Goal: Find specific page/section: Find specific page/section

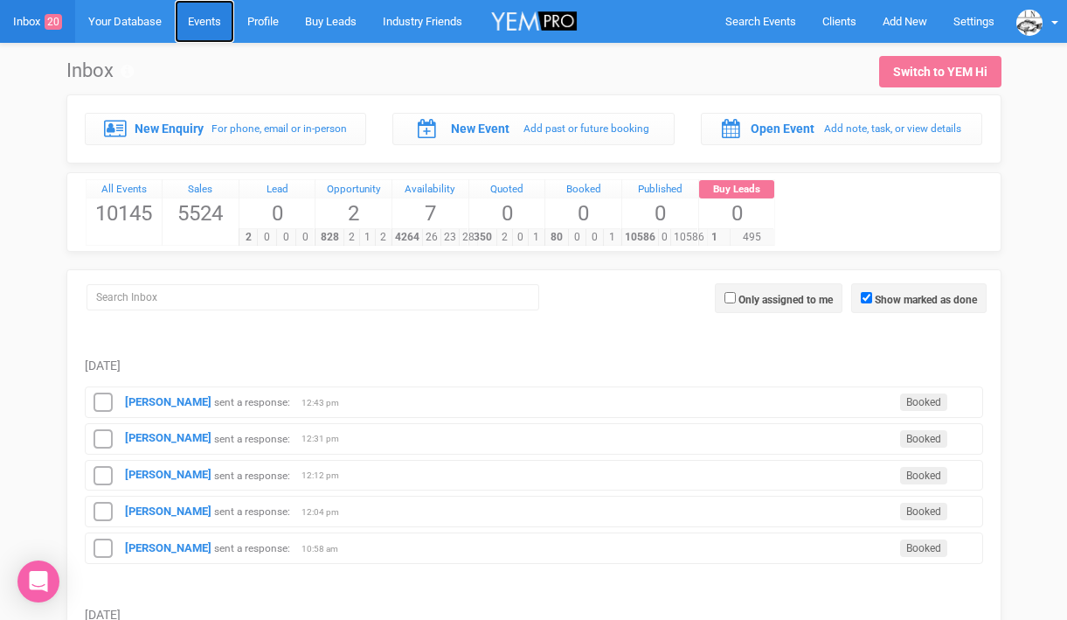
click at [205, 23] on link "Events" at bounding box center [204, 21] width 59 height 43
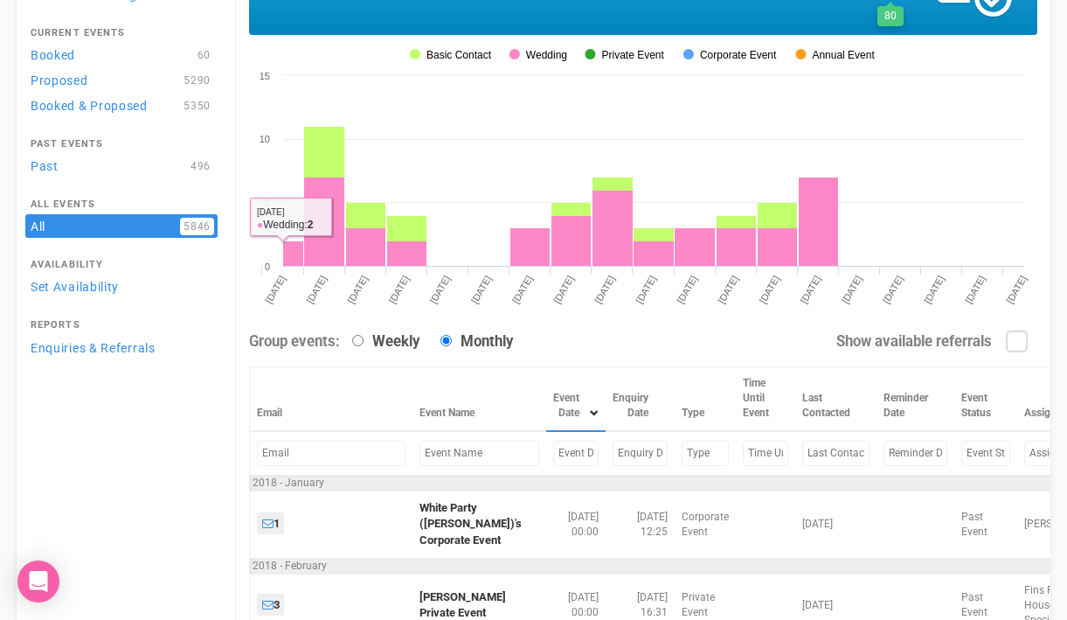
scroll to position [151, 0]
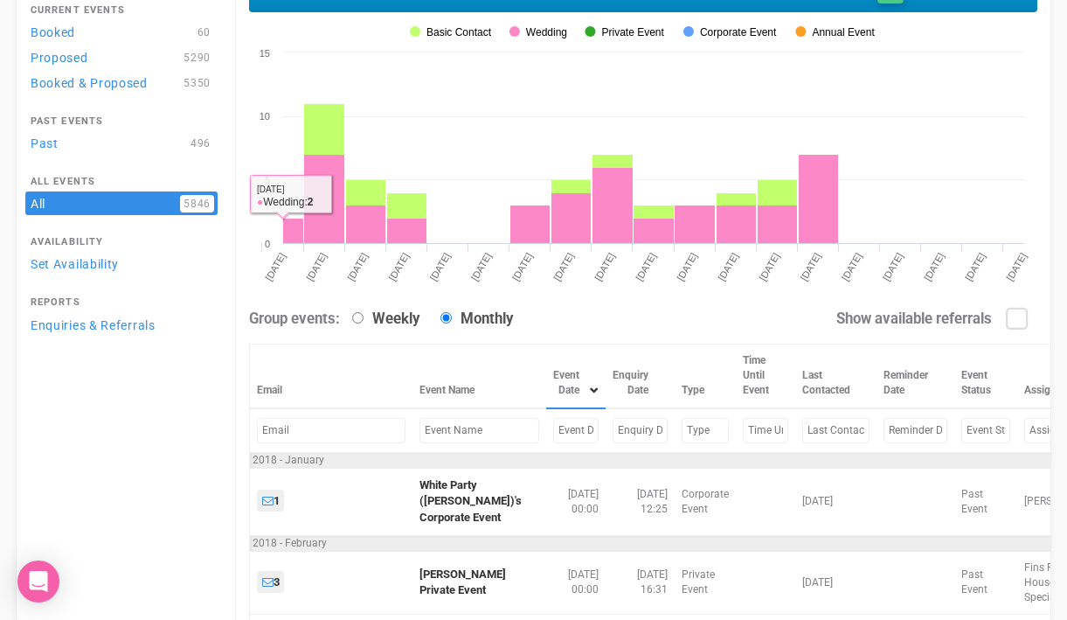
click at [462, 441] on input "text" at bounding box center [480, 430] width 120 height 25
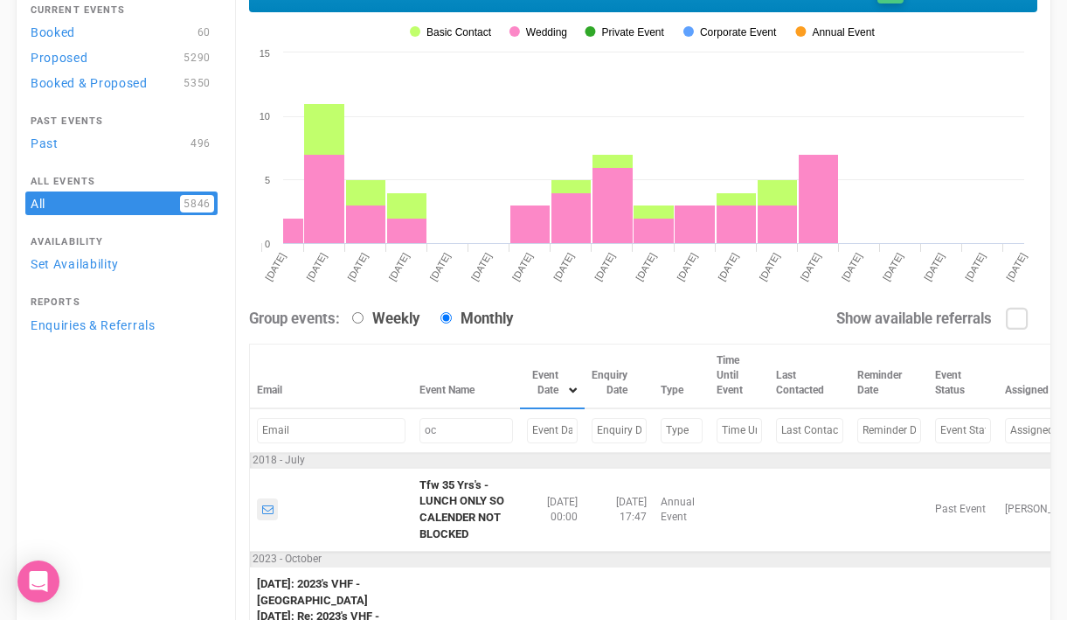
type input "o"
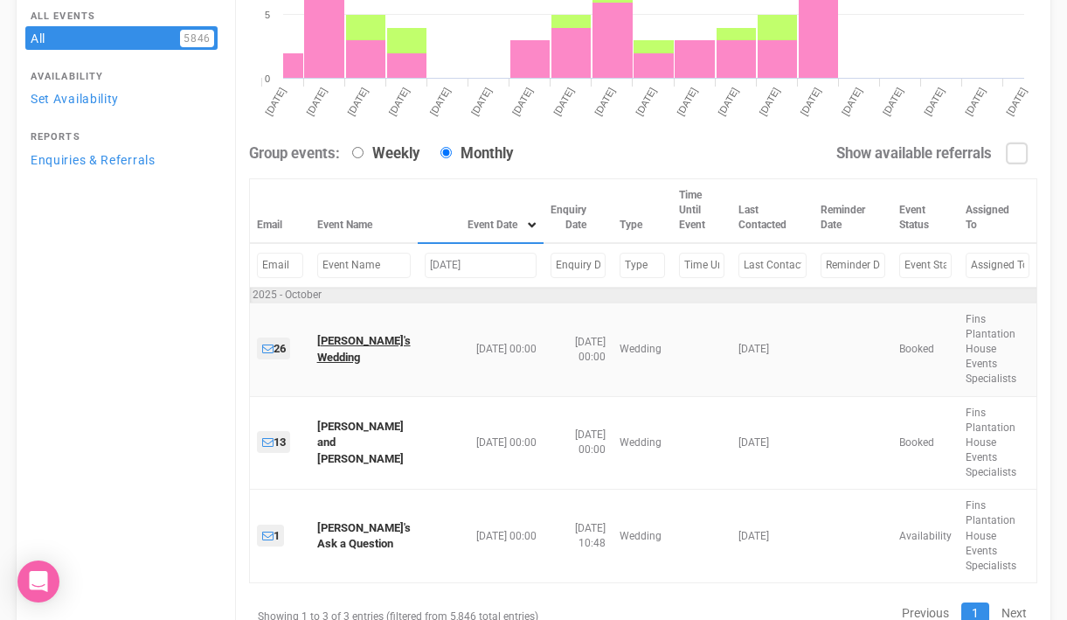
scroll to position [323, 0]
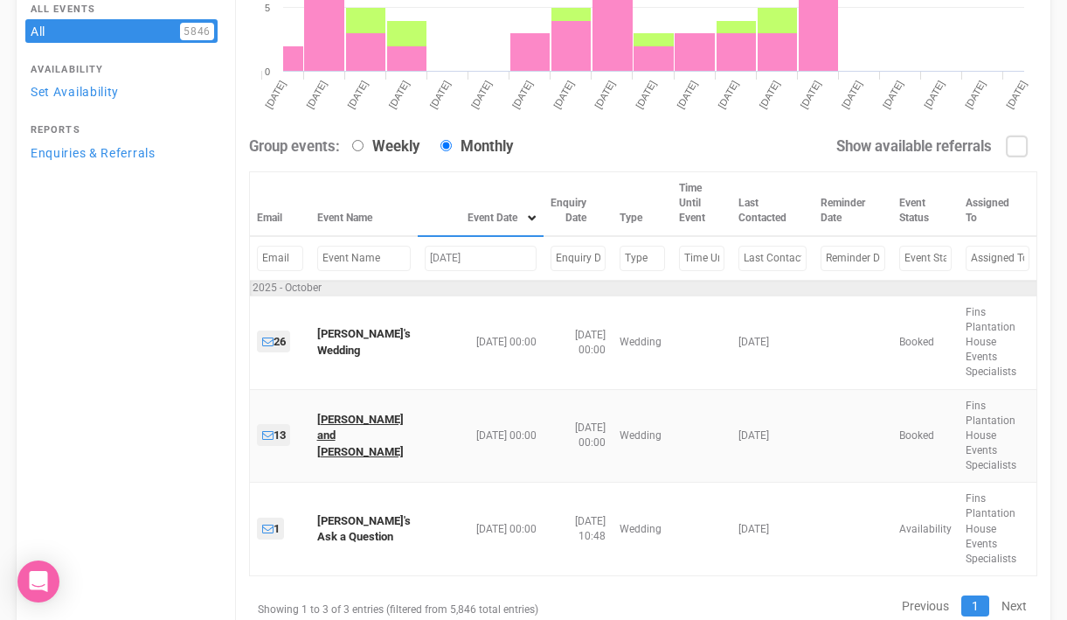
type input "[DATE]"
click at [441, 265] on input "[DATE]" at bounding box center [481, 258] width 112 height 25
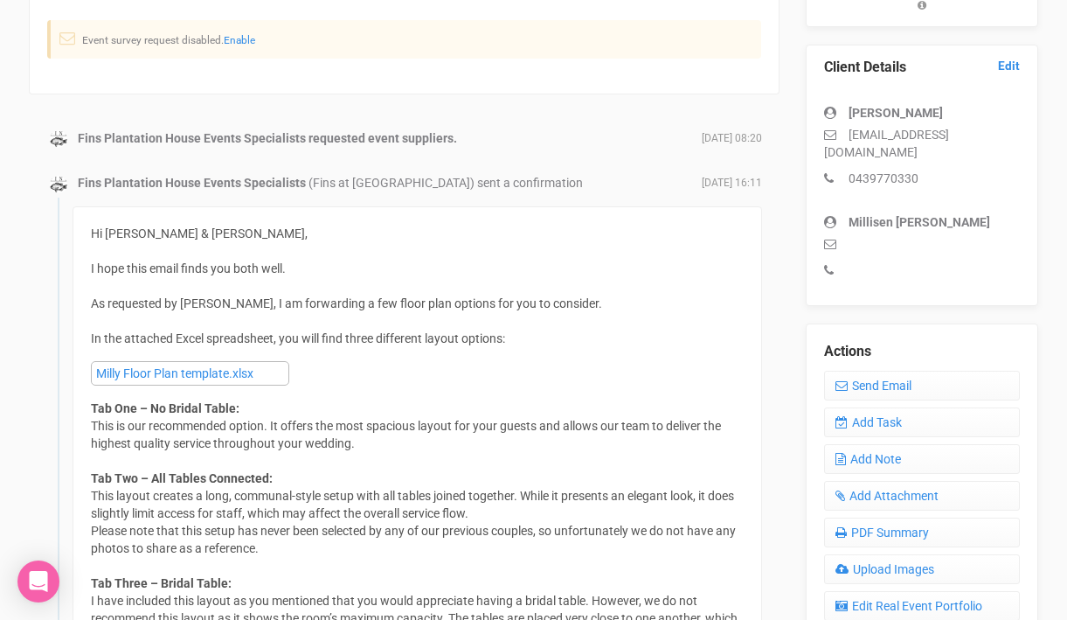
scroll to position [444, 0]
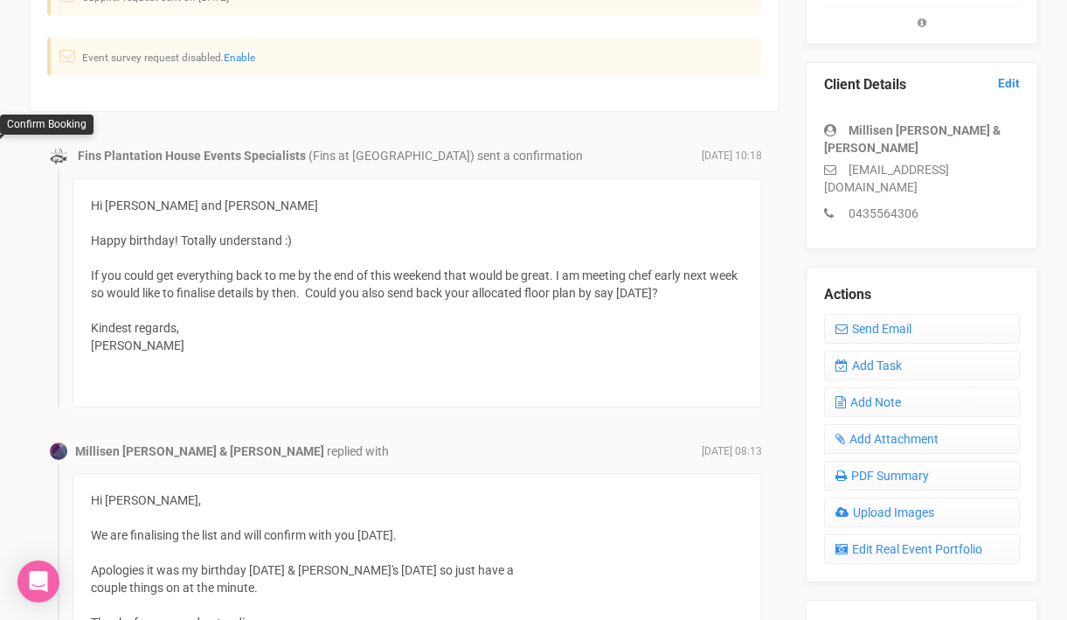
scroll to position [413, 0]
